Goal: Transaction & Acquisition: Purchase product/service

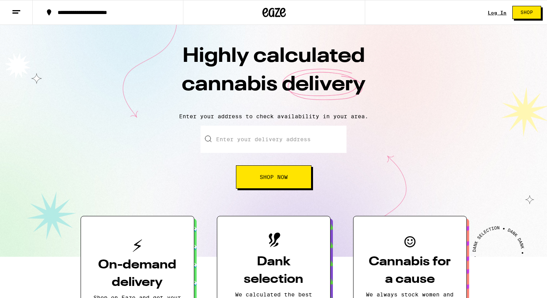
click at [245, 142] on input "Enter your delivery address" at bounding box center [274, 139] width 146 height 27
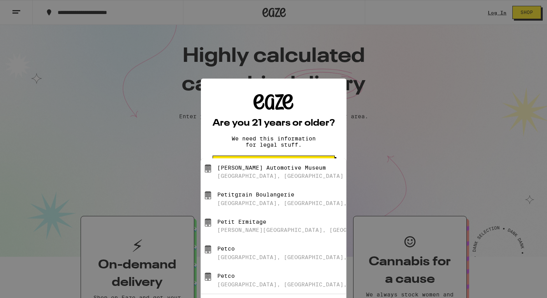
click at [408, 126] on div "Are you 21 years or older? We need this information for legal stuff. Yes No" at bounding box center [273, 149] width 547 height 298
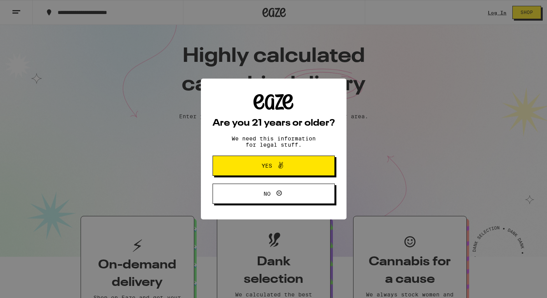
click at [281, 172] on button "Yes" at bounding box center [274, 166] width 122 height 20
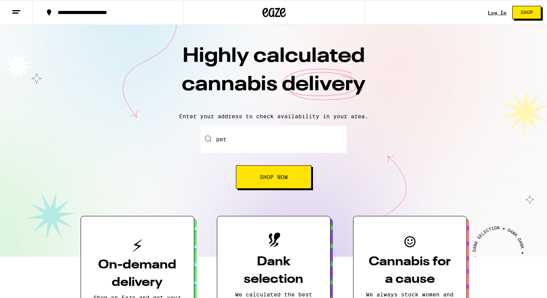
click at [258, 145] on input "pet" at bounding box center [274, 139] width 146 height 27
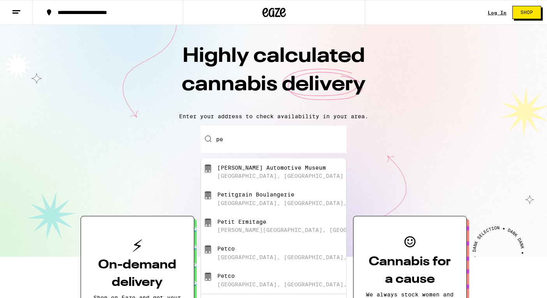
type input "p"
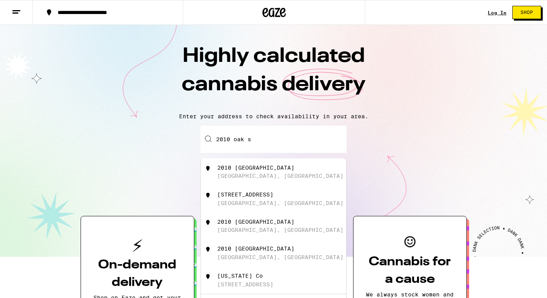
click at [255, 167] on div "2010 [GEOGRAPHIC_DATA]" at bounding box center [255, 168] width 77 height 6
type input "[STREET_ADDRESS]"
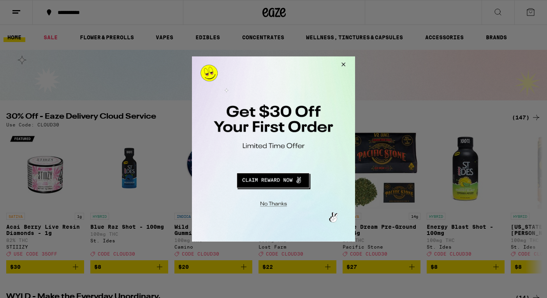
click at [347, 67] on button "Close Modal" at bounding box center [342, 65] width 21 height 19
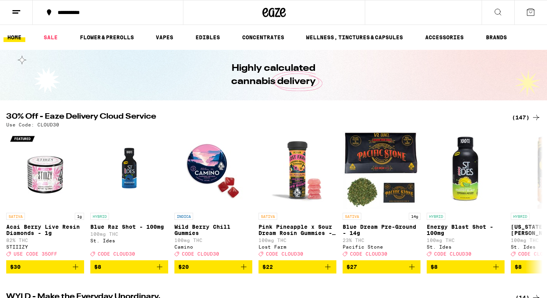
click at [494, 12] on icon at bounding box center [498, 11] width 9 height 9
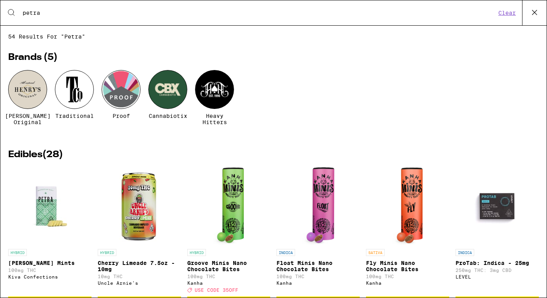
type input "petra"
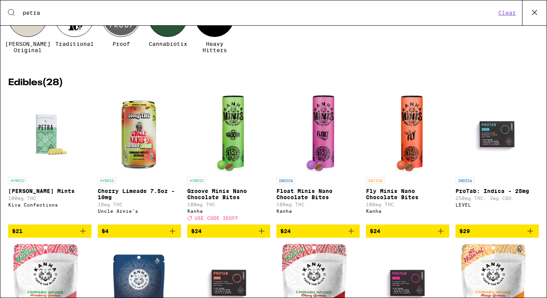
scroll to position [71, 0]
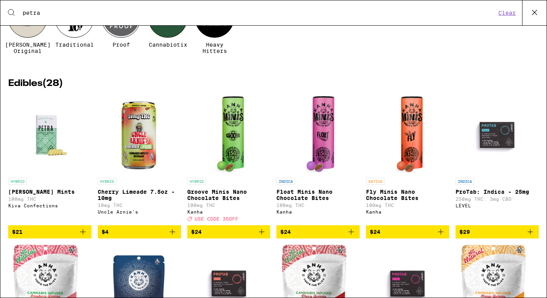
click at [49, 146] on img "Open page for Petra Moroccan Mints from Kiva Confections" at bounding box center [50, 135] width 78 height 78
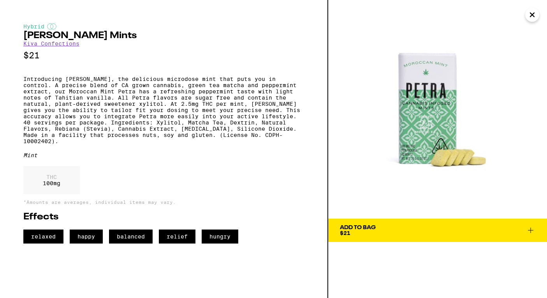
click at [367, 229] on div "Add To Bag" at bounding box center [358, 227] width 36 height 5
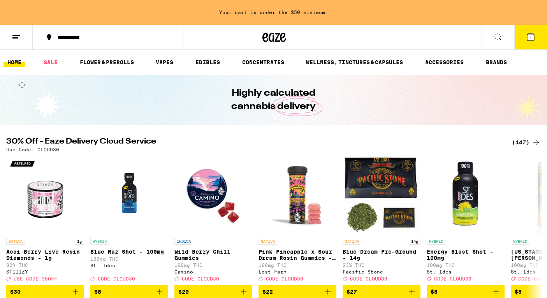
click at [529, 37] on icon at bounding box center [530, 36] width 7 height 7
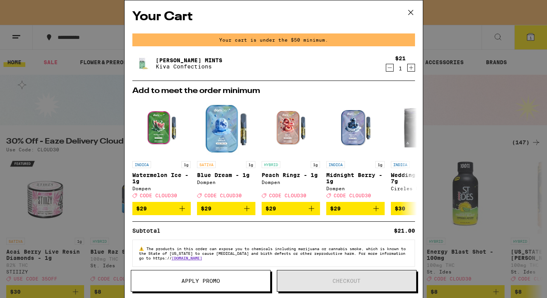
click at [412, 69] on icon "Increment" at bounding box center [411, 67] width 7 height 9
click at [217, 280] on span "Apply Promo" at bounding box center [201, 281] width 39 height 5
